Goal: Go to known website: Access a specific website the user already knows

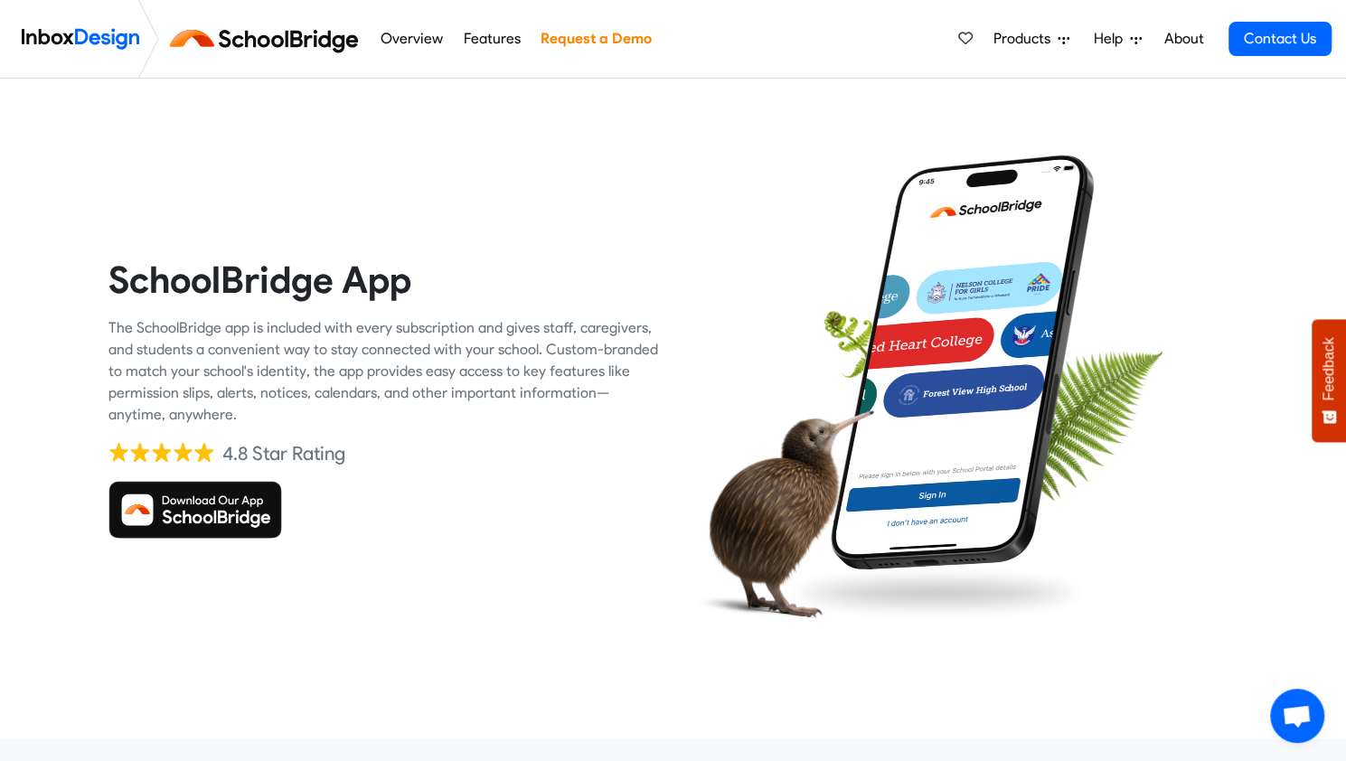
click at [221, 514] on img at bounding box center [195, 510] width 174 height 58
click at [232, 510] on img at bounding box center [195, 510] width 174 height 58
